Goal: Navigation & Orientation: Understand site structure

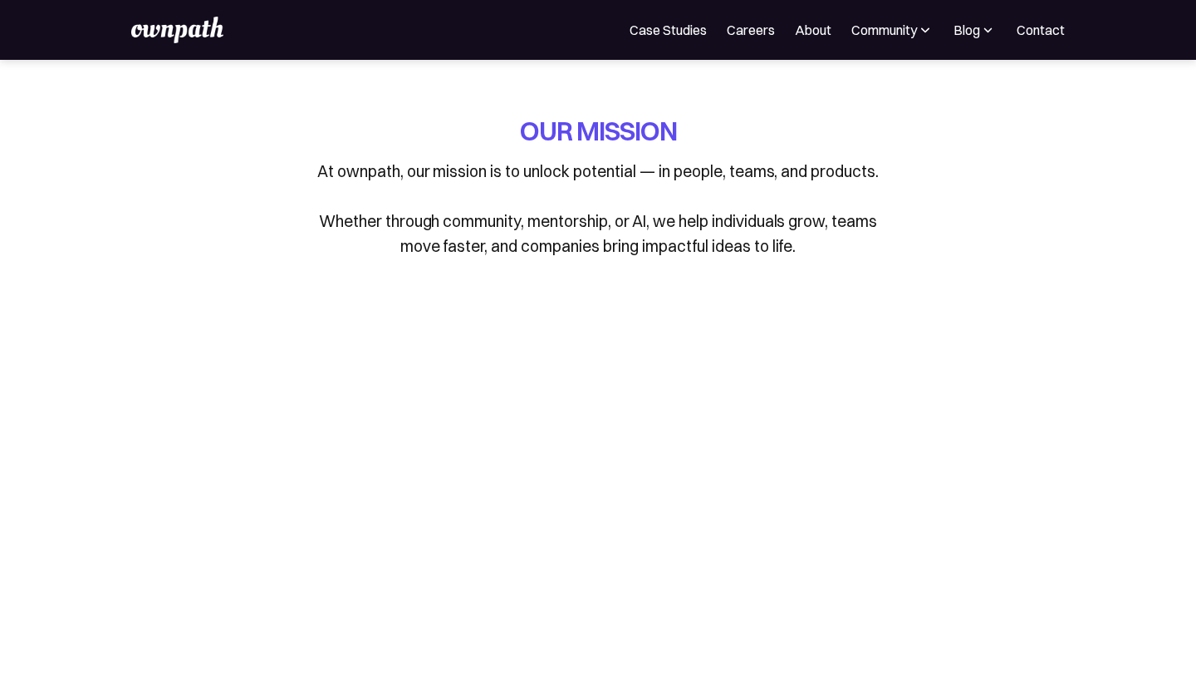
click at [174, 26] on img at bounding box center [176, 30] width 91 height 27
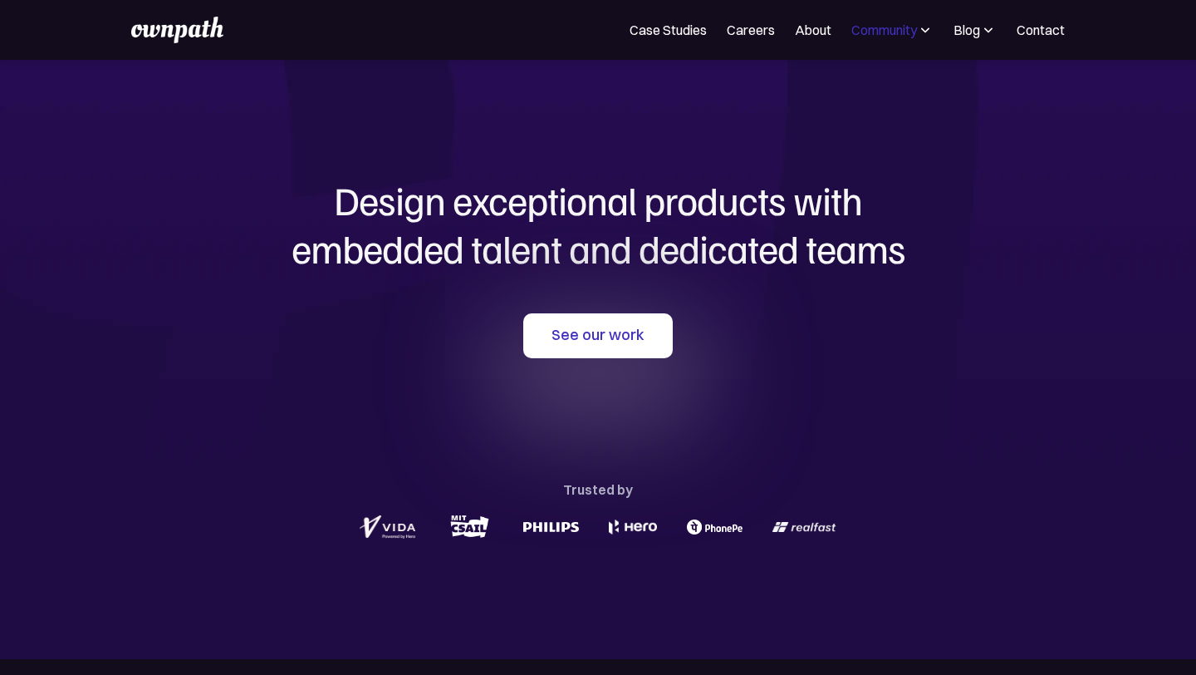
click at [911, 32] on div "Community" at bounding box center [884, 30] width 66 height 20
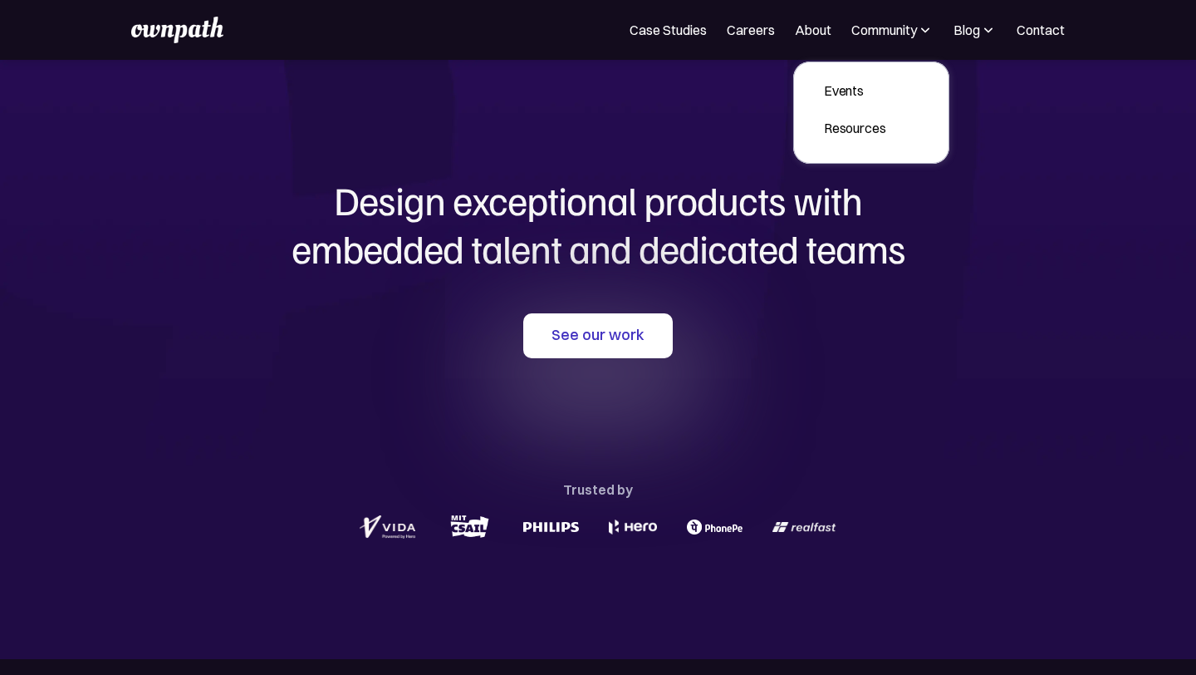
click at [595, 130] on div "Design exceptional products with embedded talent and dedicated teams with us Se…" at bounding box center [597, 359] width 797 height 599
